Goal: Register for event/course

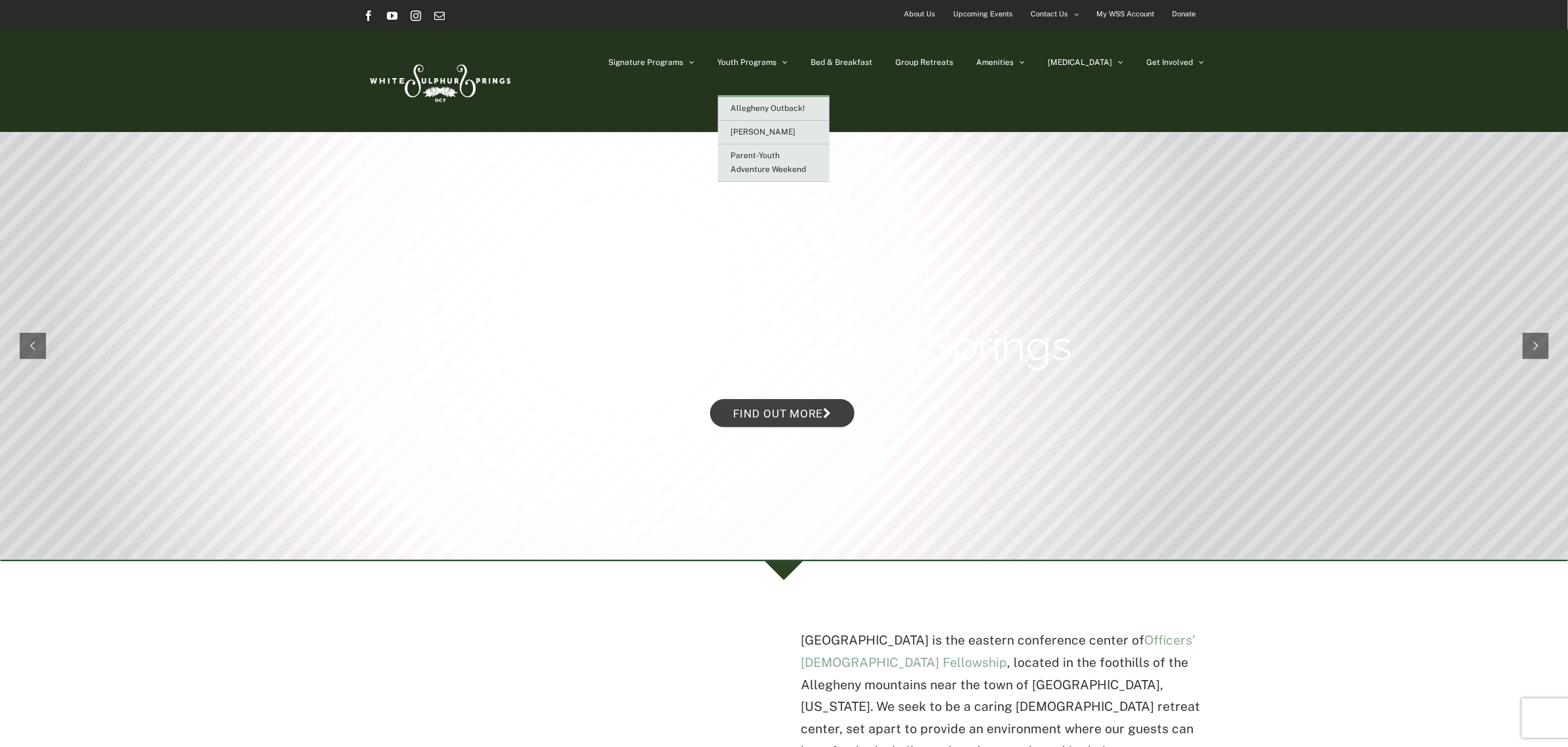
click at [794, 153] on span "Parent-Youth Adventure Weekend" at bounding box center [769, 162] width 75 height 23
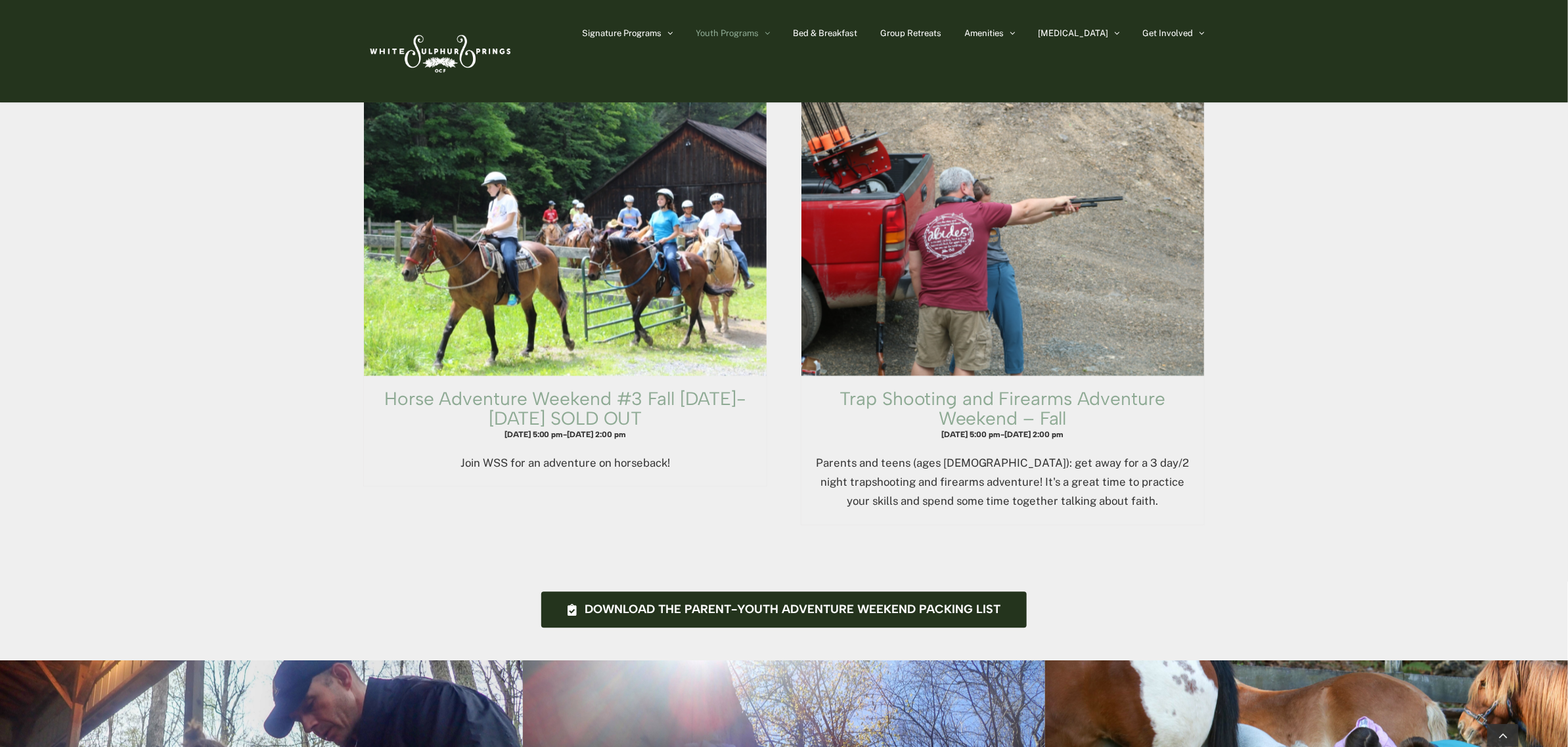
scroll to position [1560, 0]
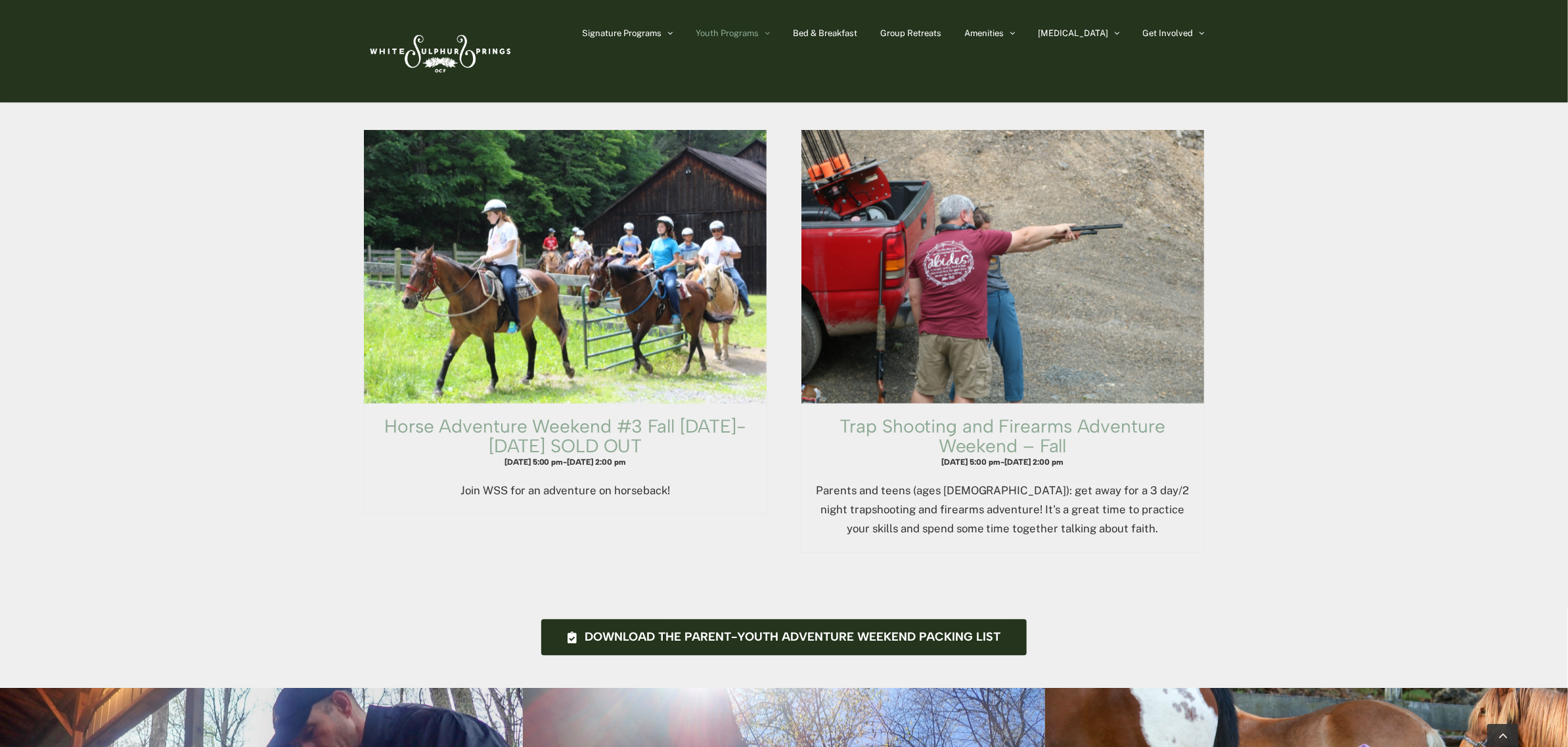
click at [967, 416] on link "Trap Shooting and Firearms Adventure Weekend – Fall" at bounding box center [1002, 436] width 325 height 42
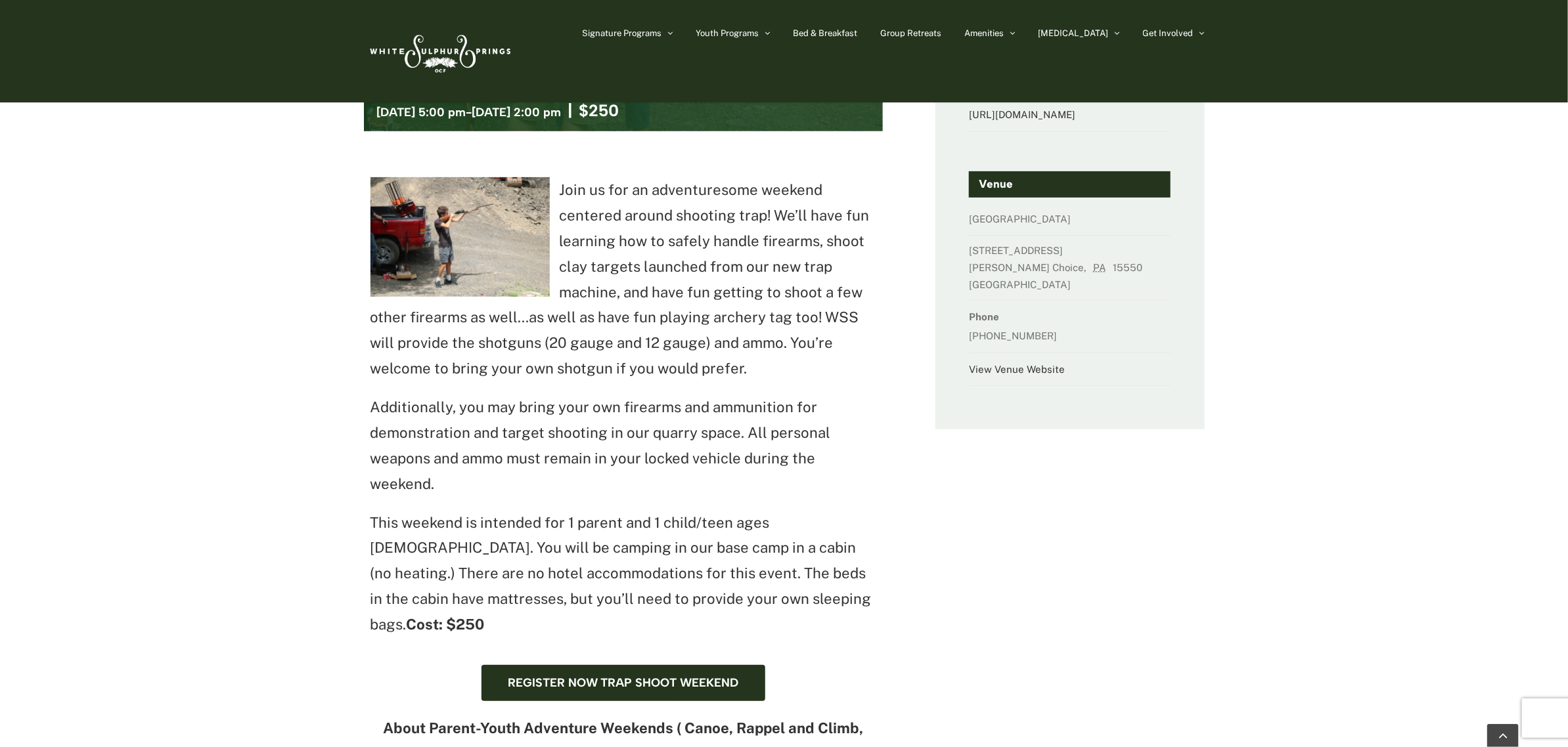
scroll to position [82, 0]
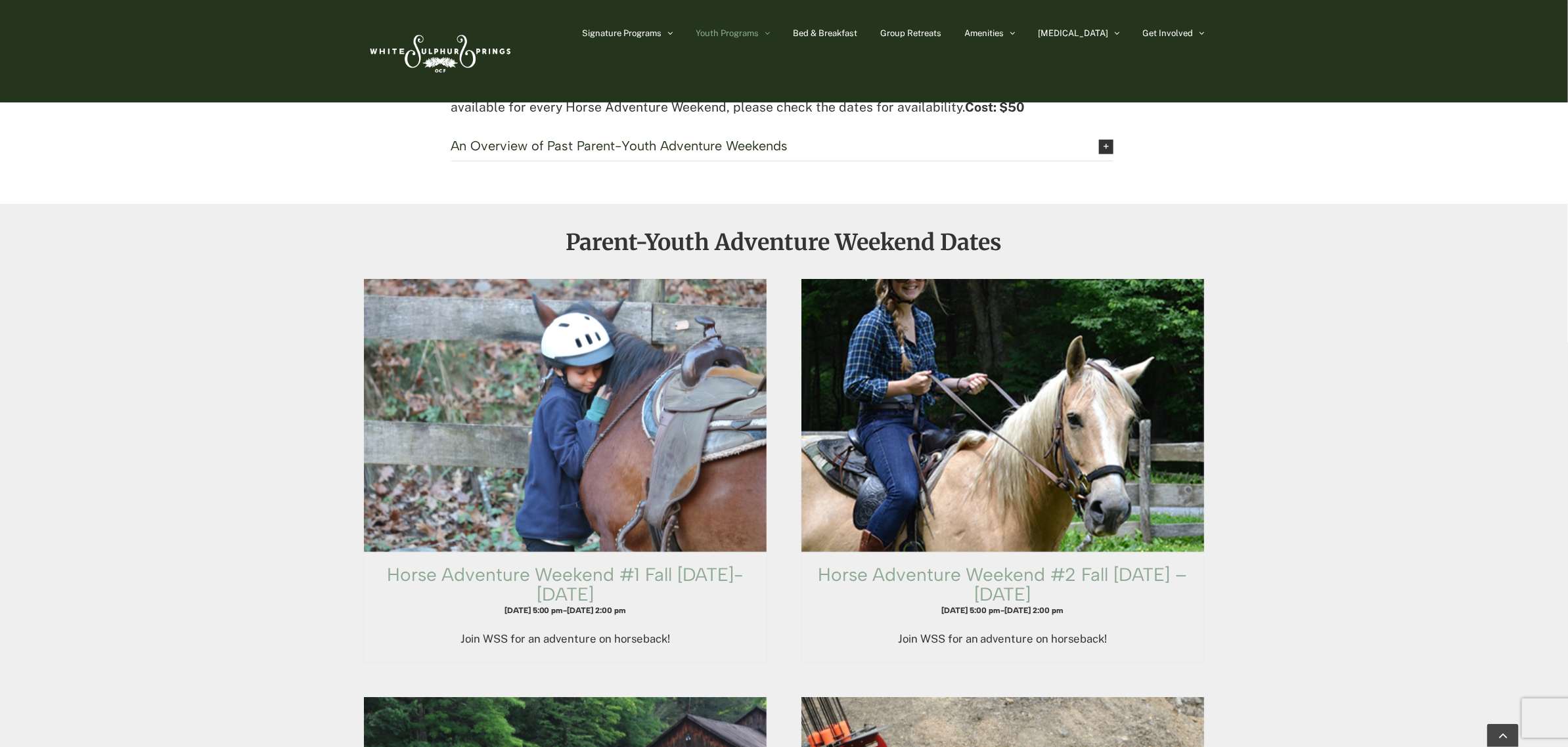
scroll to position [985, 0]
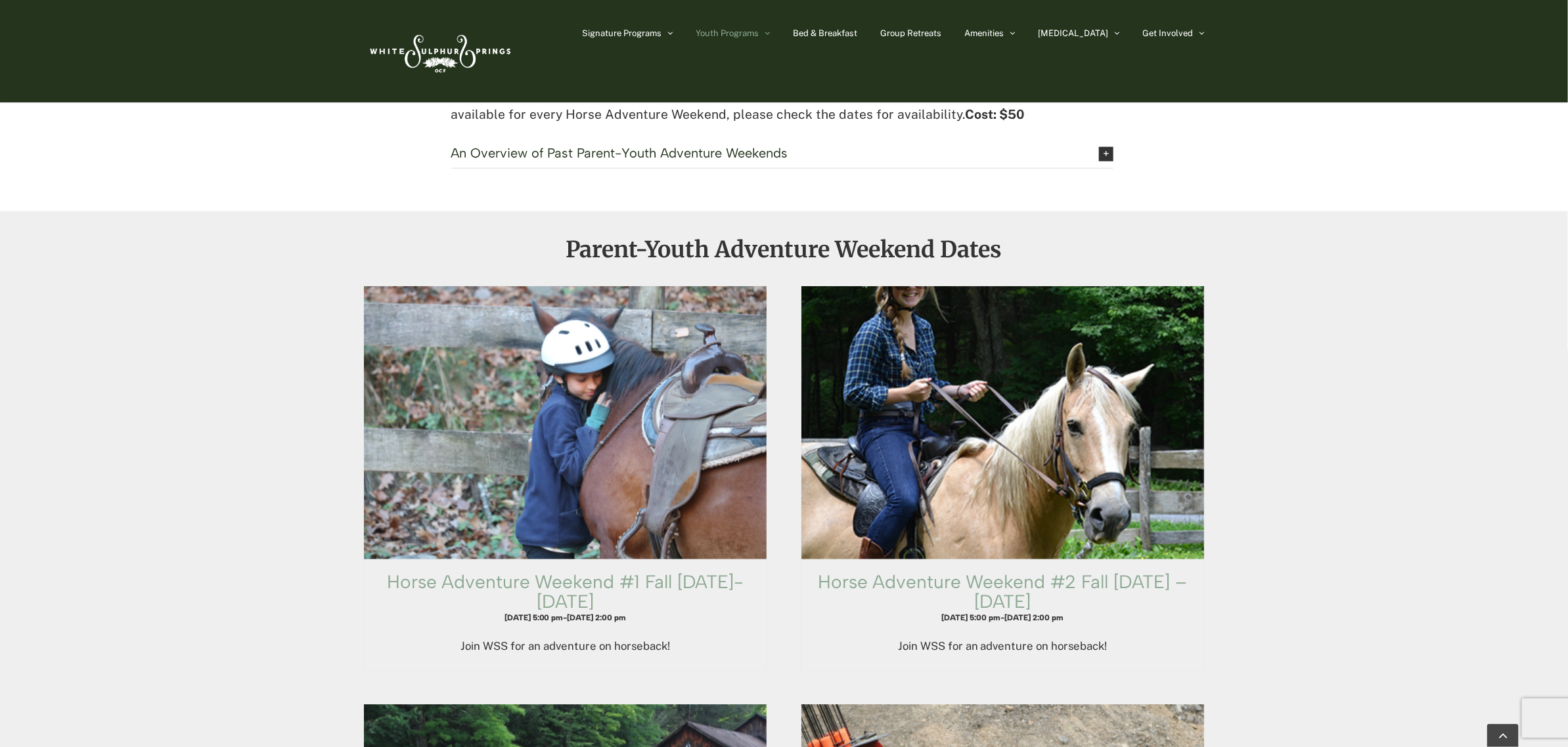
click at [592, 575] on link "Horse Adventure Weekend #1 Fall [DATE]-[DATE]" at bounding box center [565, 591] width 357 height 42
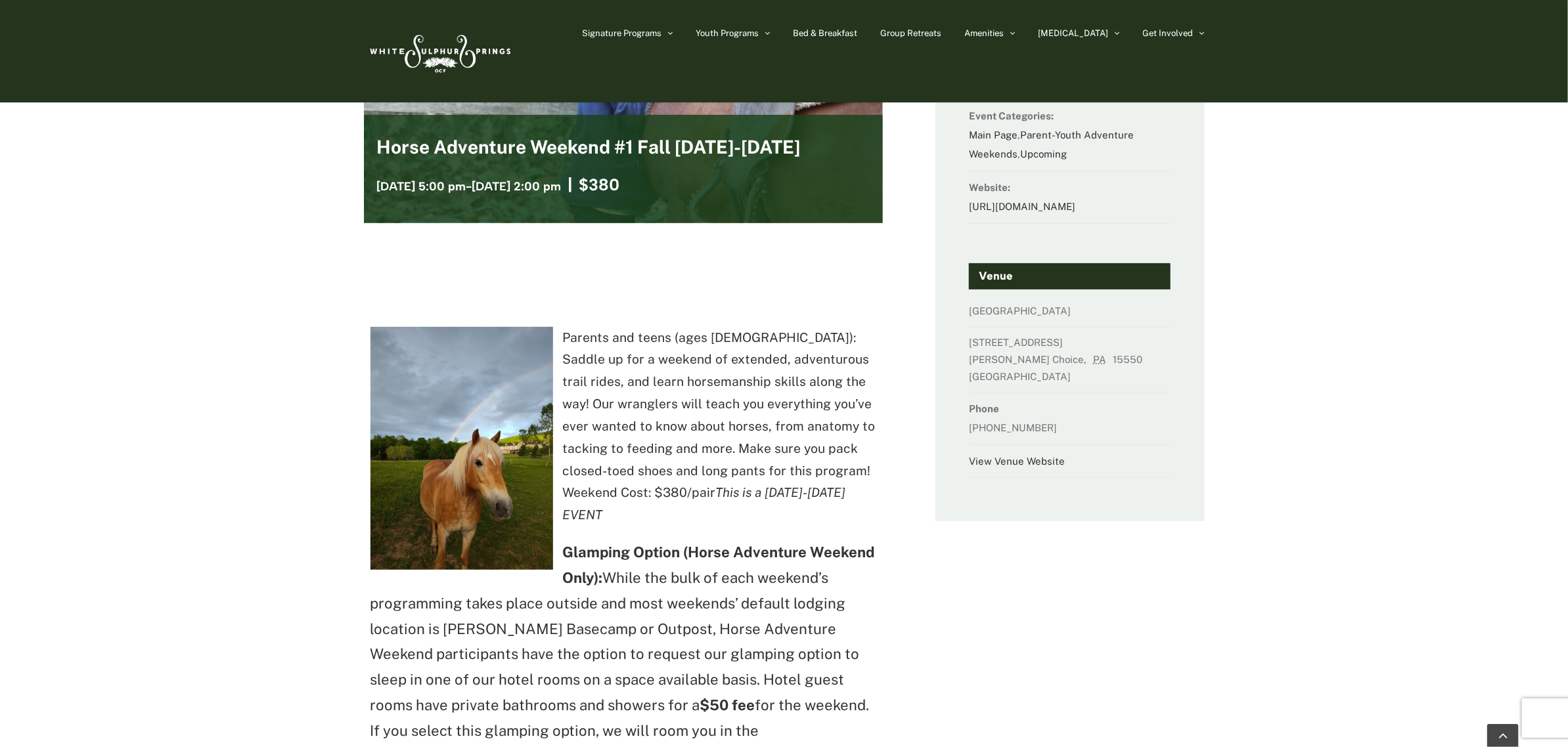
scroll to position [575, 0]
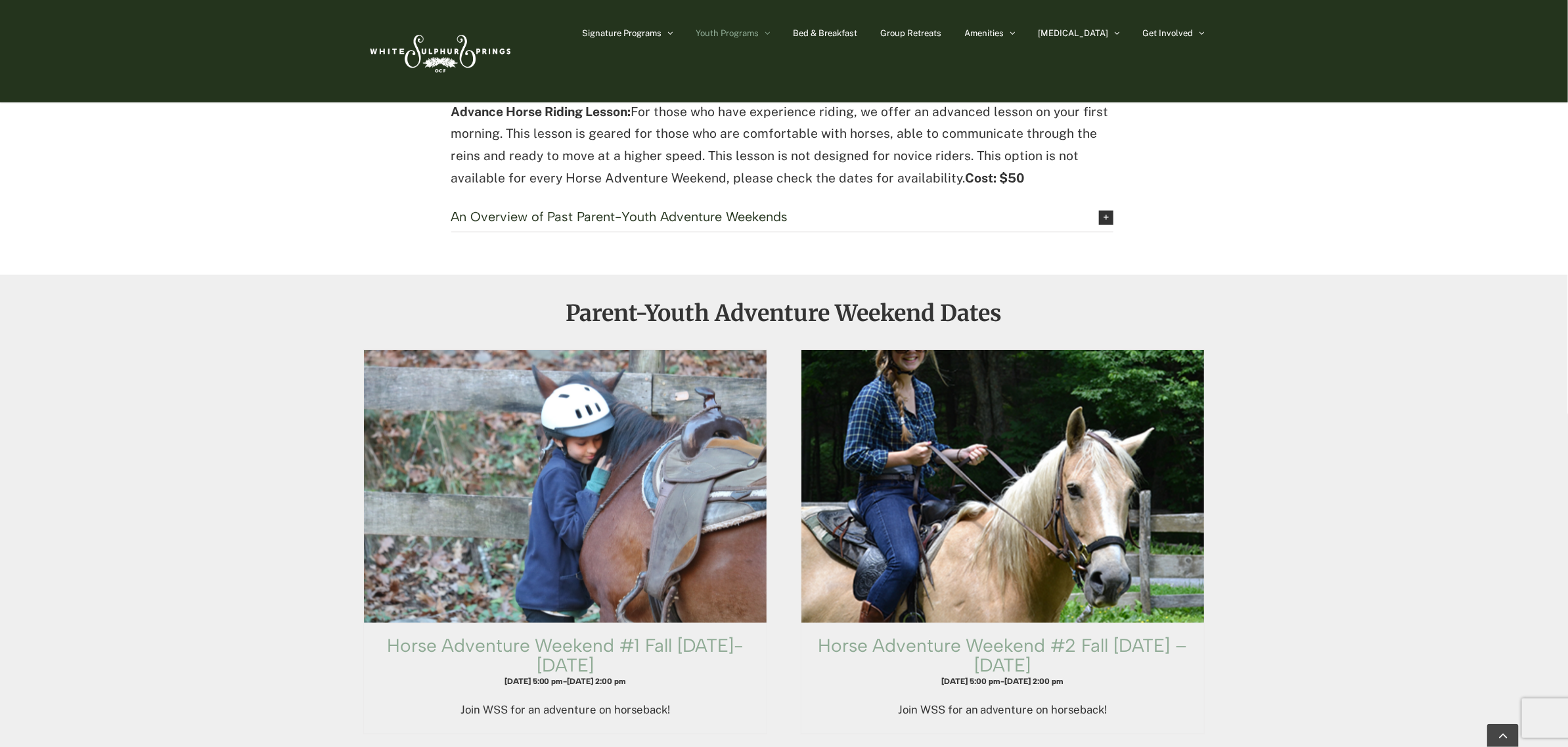
scroll to position [1395, 0]
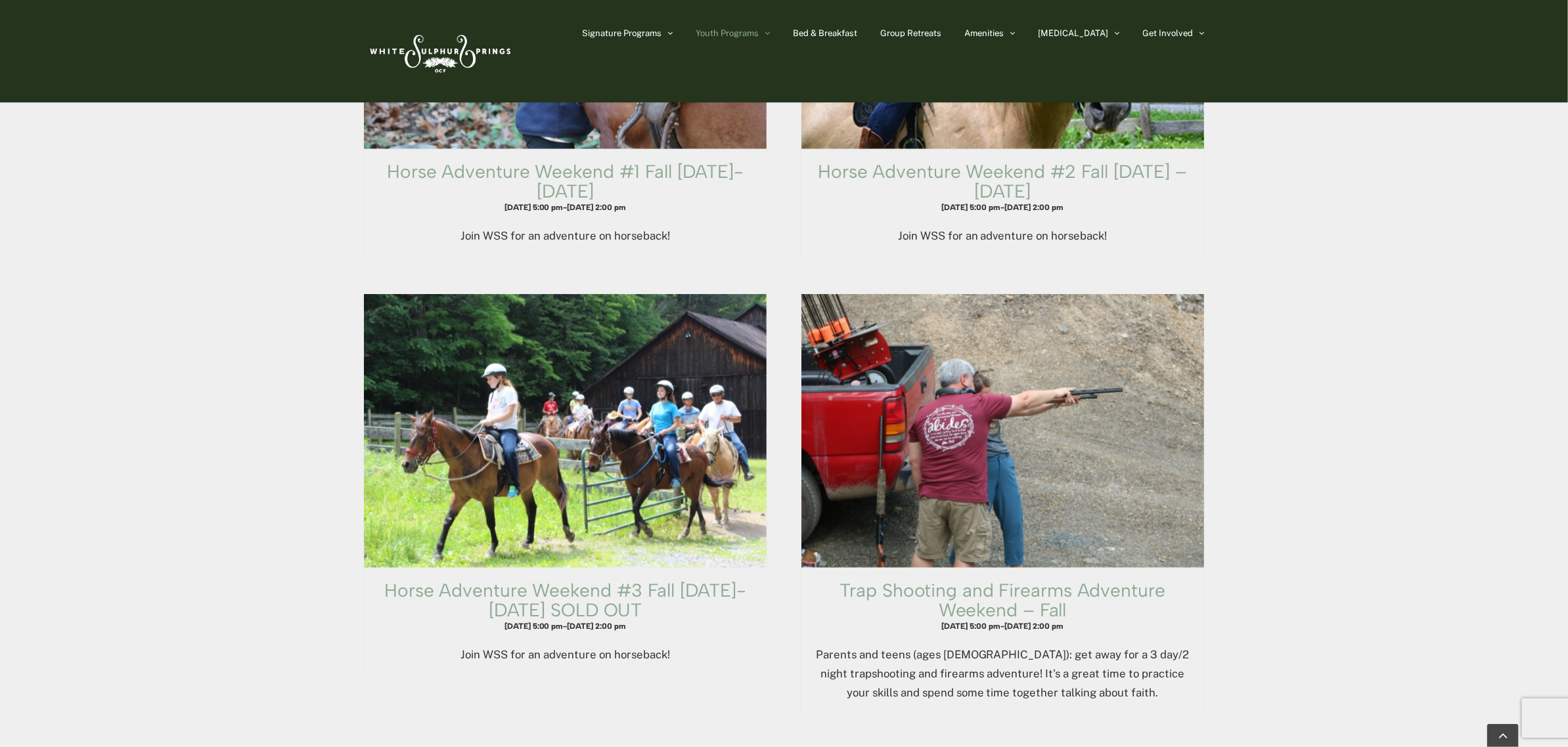
click at [915, 543] on span "Trap Shooting and Firearms Adventure Weekend – Fall" at bounding box center [1002, 431] width 402 height 273
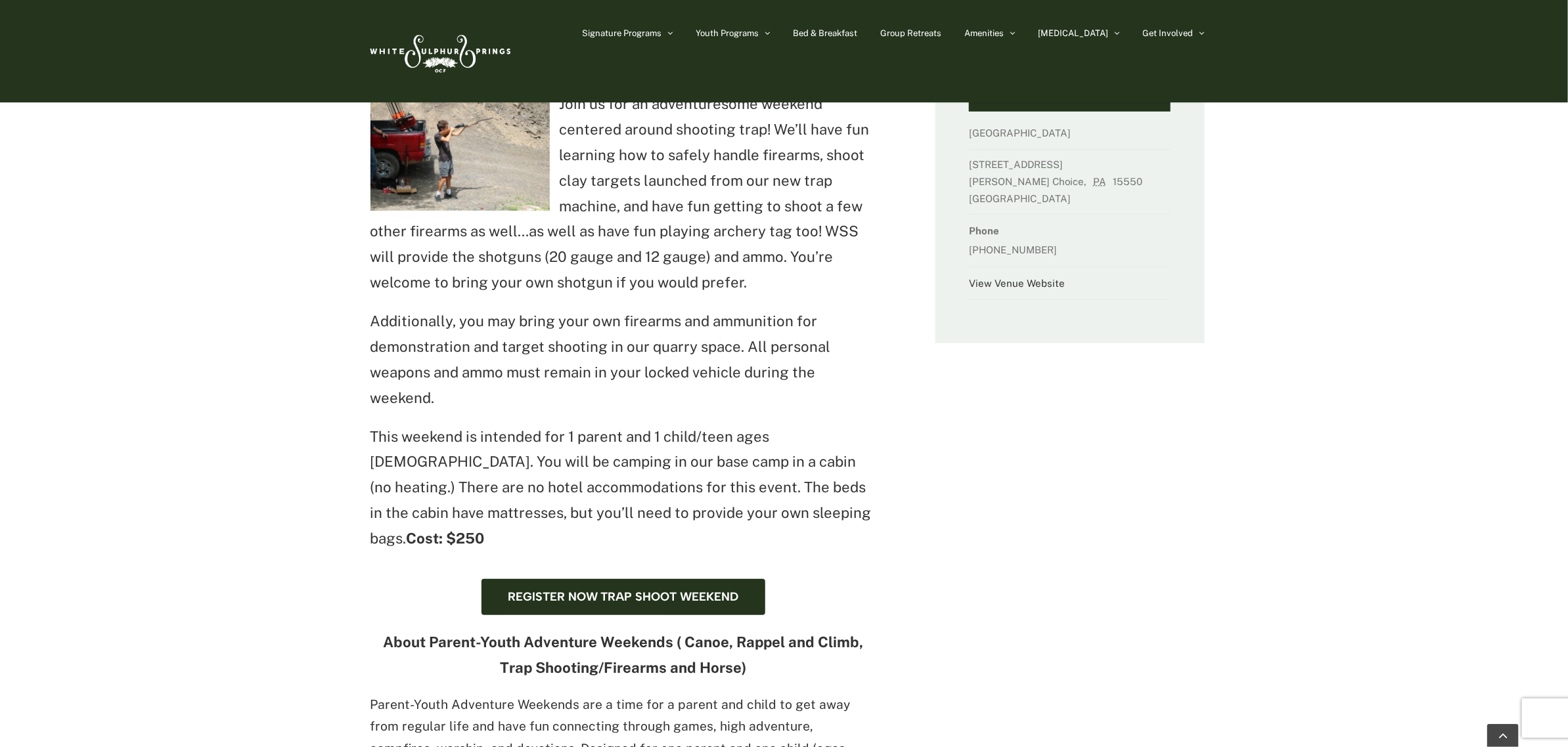
scroll to position [411, 0]
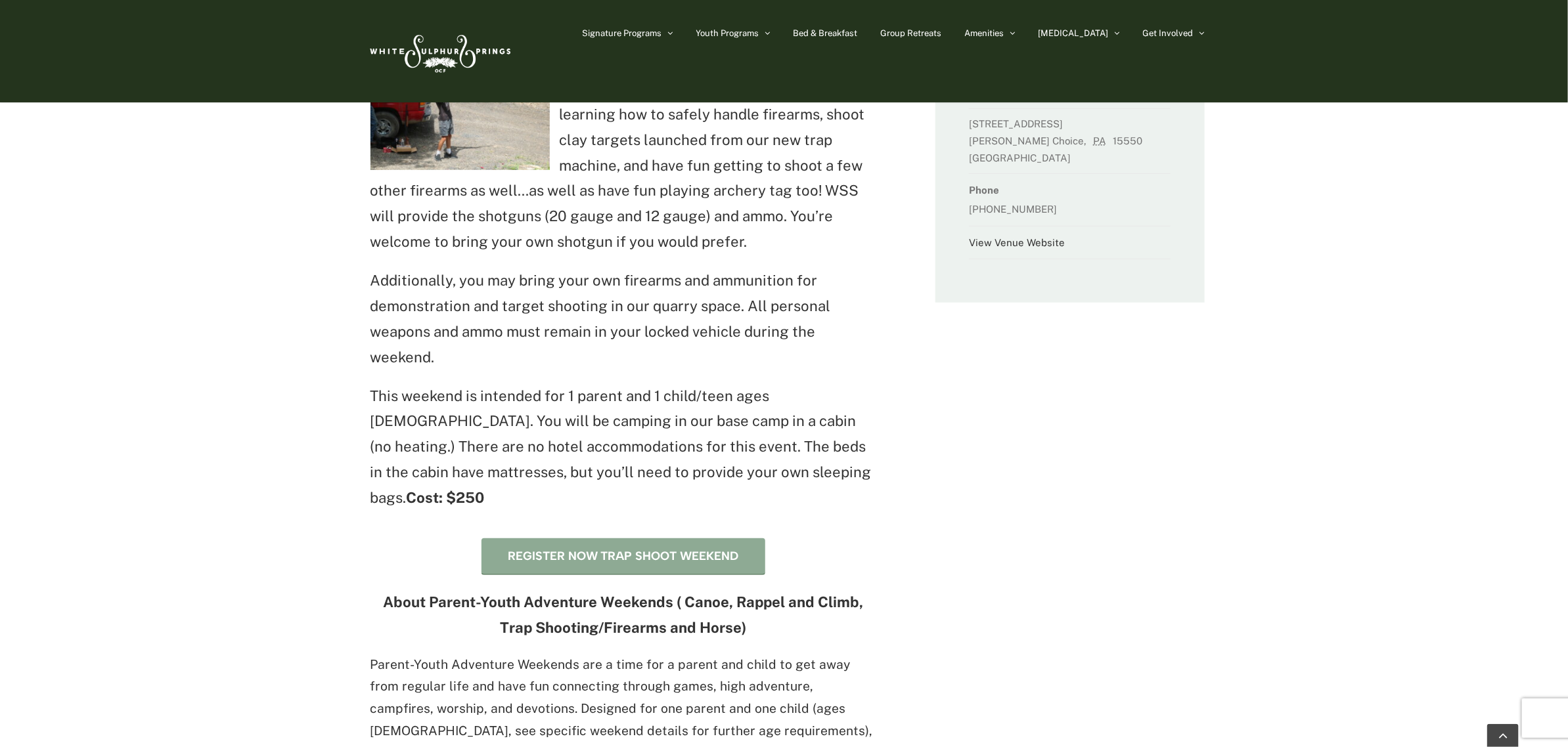
click at [569, 550] on span "Register now Trap Shoot Weekend" at bounding box center [623, 557] width 231 height 14
